Goal: Information Seeking & Learning: Learn about a topic

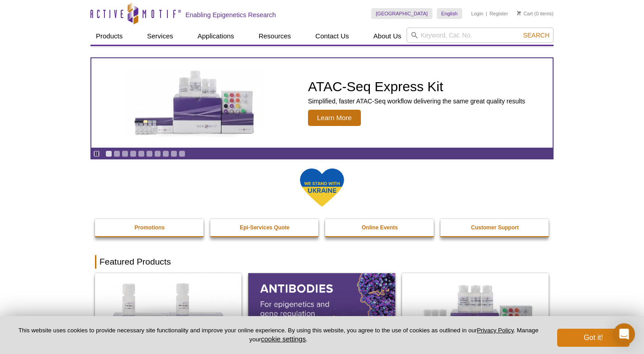
click at [581, 338] on button "Got it!" at bounding box center [593, 338] width 72 height 18
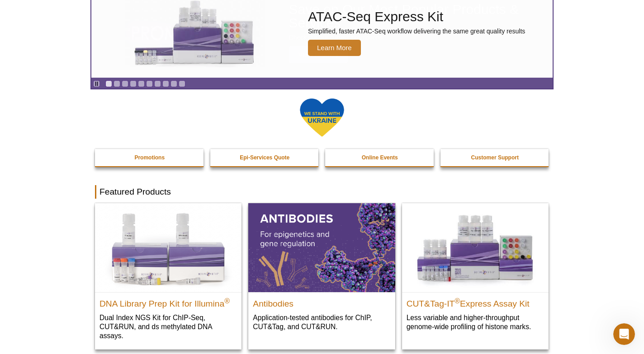
scroll to position [69, 0]
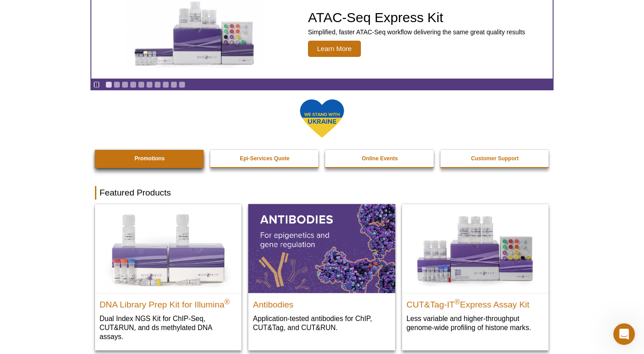
click at [148, 155] on link "Promotions" at bounding box center [149, 158] width 109 height 17
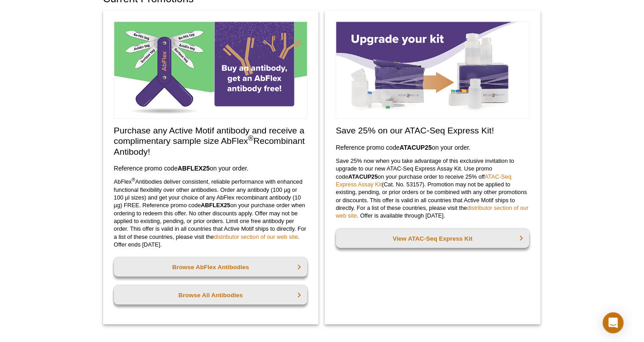
scroll to position [61, 0]
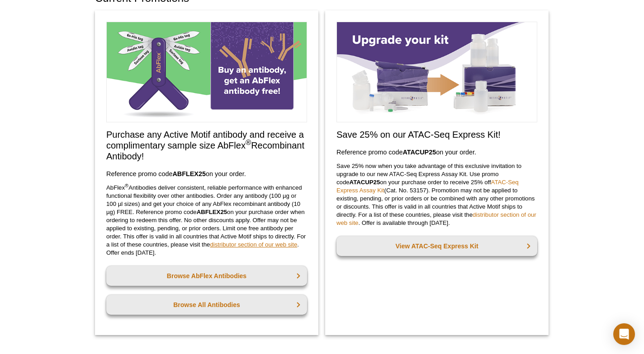
click at [243, 243] on link "distributor section of our web site" at bounding box center [253, 244] width 87 height 7
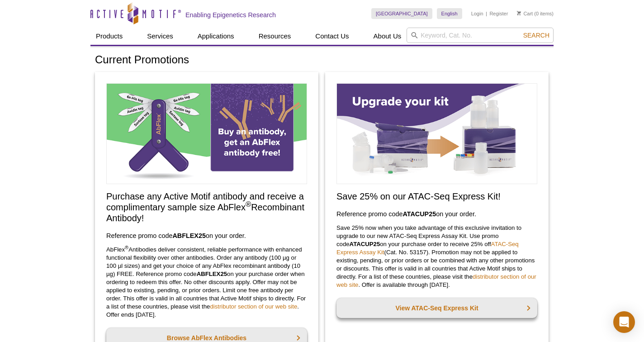
scroll to position [0, 0]
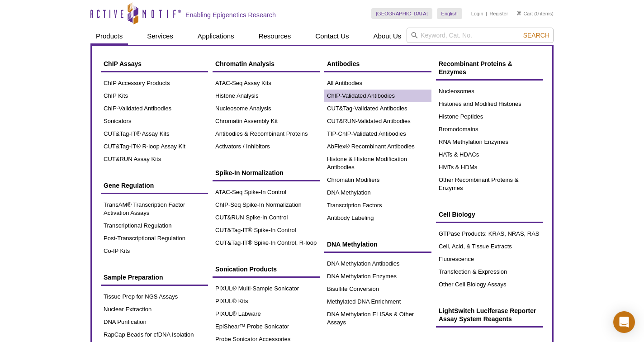
click at [353, 94] on link "ChIP-Validated Antibodies" at bounding box center [377, 96] width 107 height 13
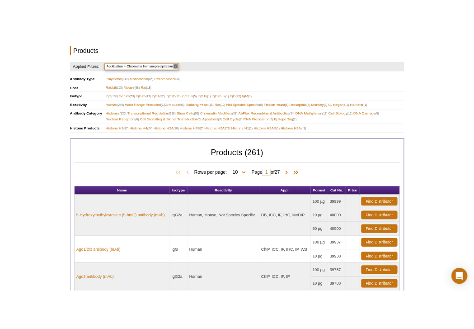
scroll to position [328, 0]
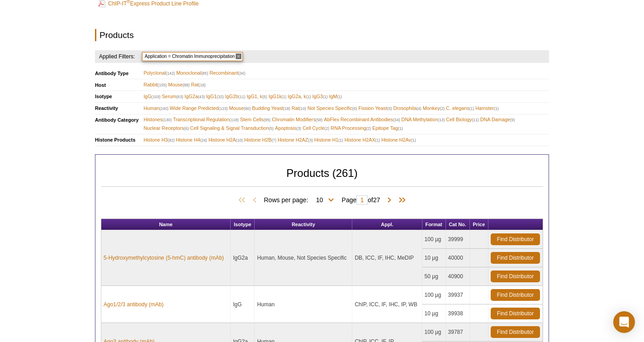
click at [622, 140] on div "Active Motif Logo Enabling Epigenetics Research 0 Search Skip to content Active…" at bounding box center [322, 232] width 644 height 1120
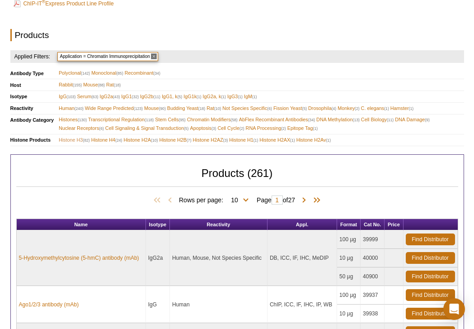
click at [71, 136] on span "Histone H3 (82)" at bounding box center [74, 140] width 31 height 9
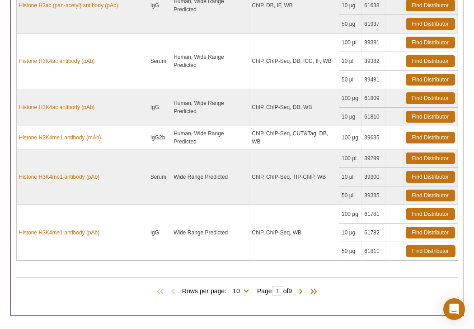
scroll to position [742, 0]
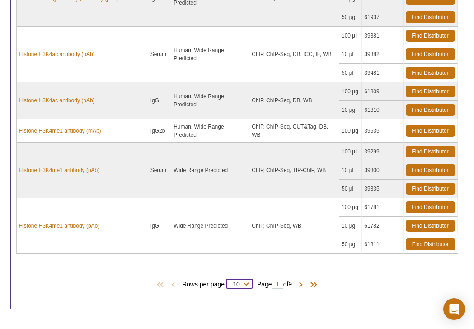
select select "82"
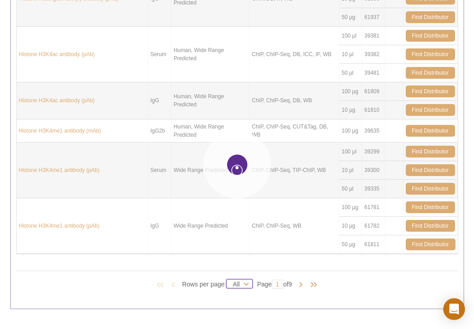
select select "82"
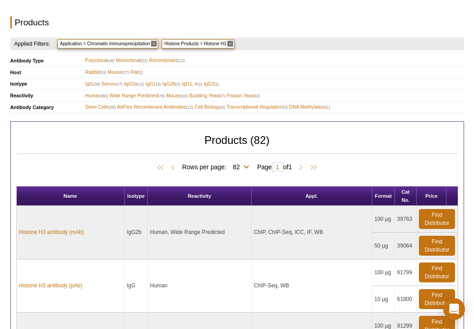
scroll to position [339, 0]
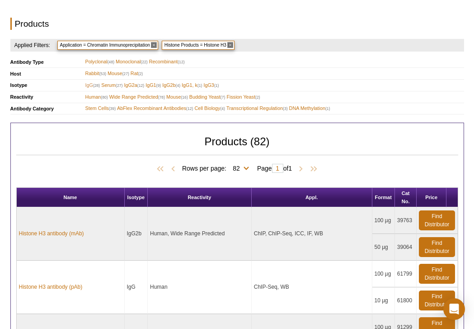
click at [88, 81] on span "IgG (28)" at bounding box center [92, 85] width 15 height 9
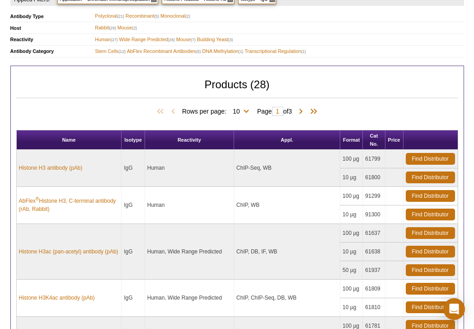
scroll to position [385, 0]
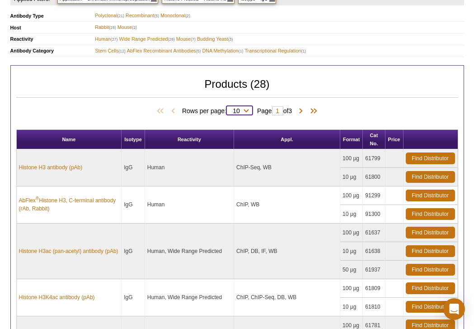
select select "28"
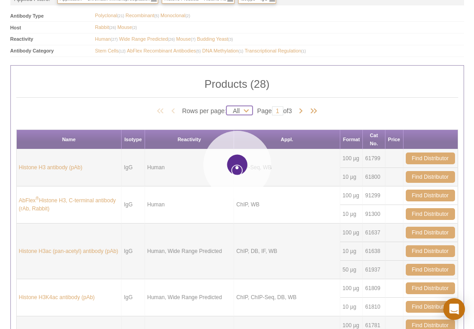
select select "28"
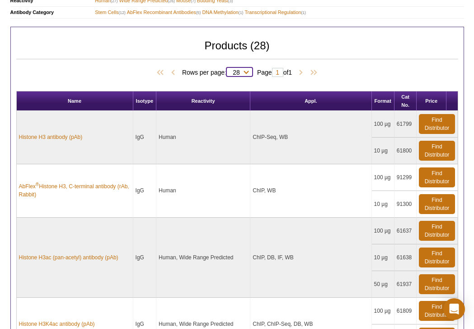
scroll to position [418, 0]
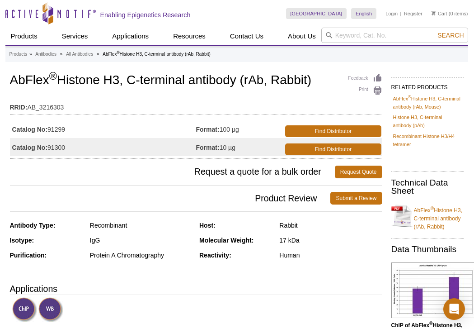
scroll to position [0, 0]
